Goal: Navigation & Orientation: Go to known website

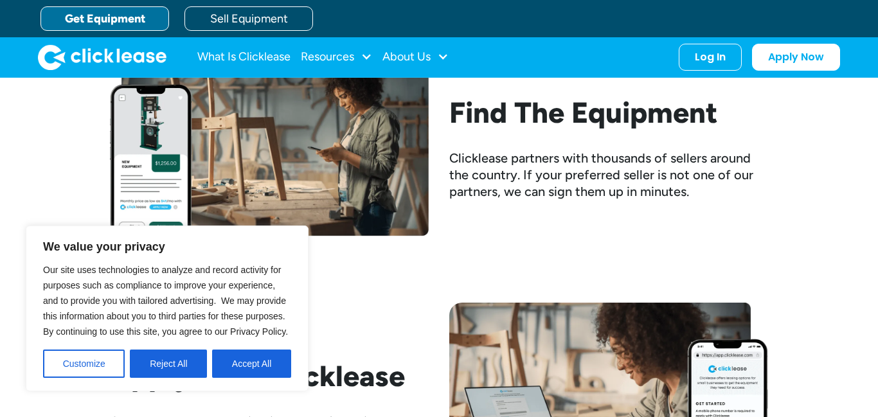
scroll to position [1157, 0]
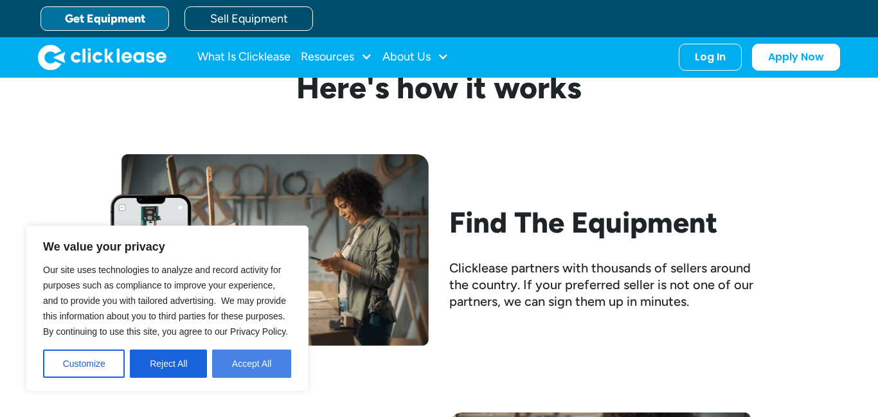
click at [254, 363] on button "Accept All" at bounding box center [251, 364] width 79 height 28
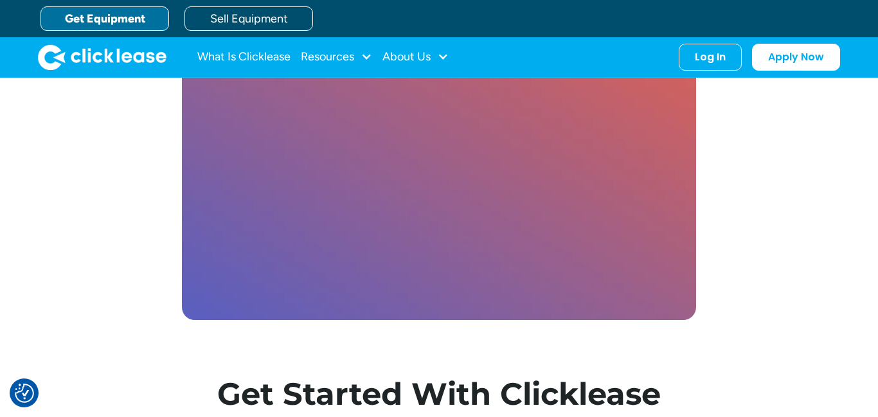
scroll to position [3685, 0]
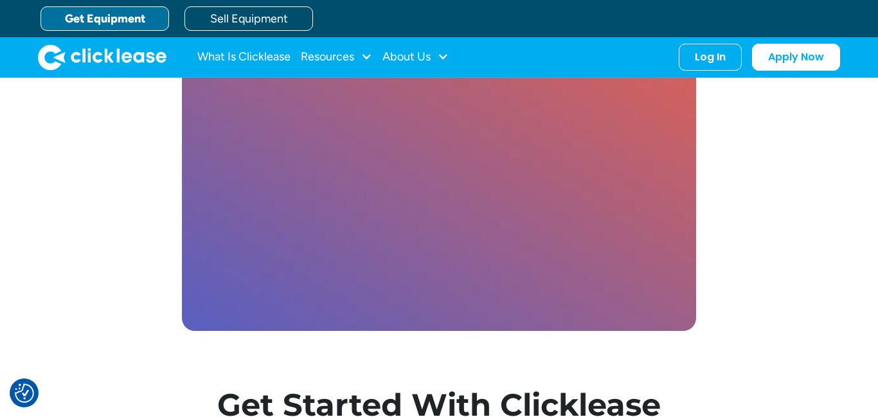
click at [120, 16] on link "Get Equipment" at bounding box center [104, 18] width 129 height 24
